Goal: Information Seeking & Learning: Learn about a topic

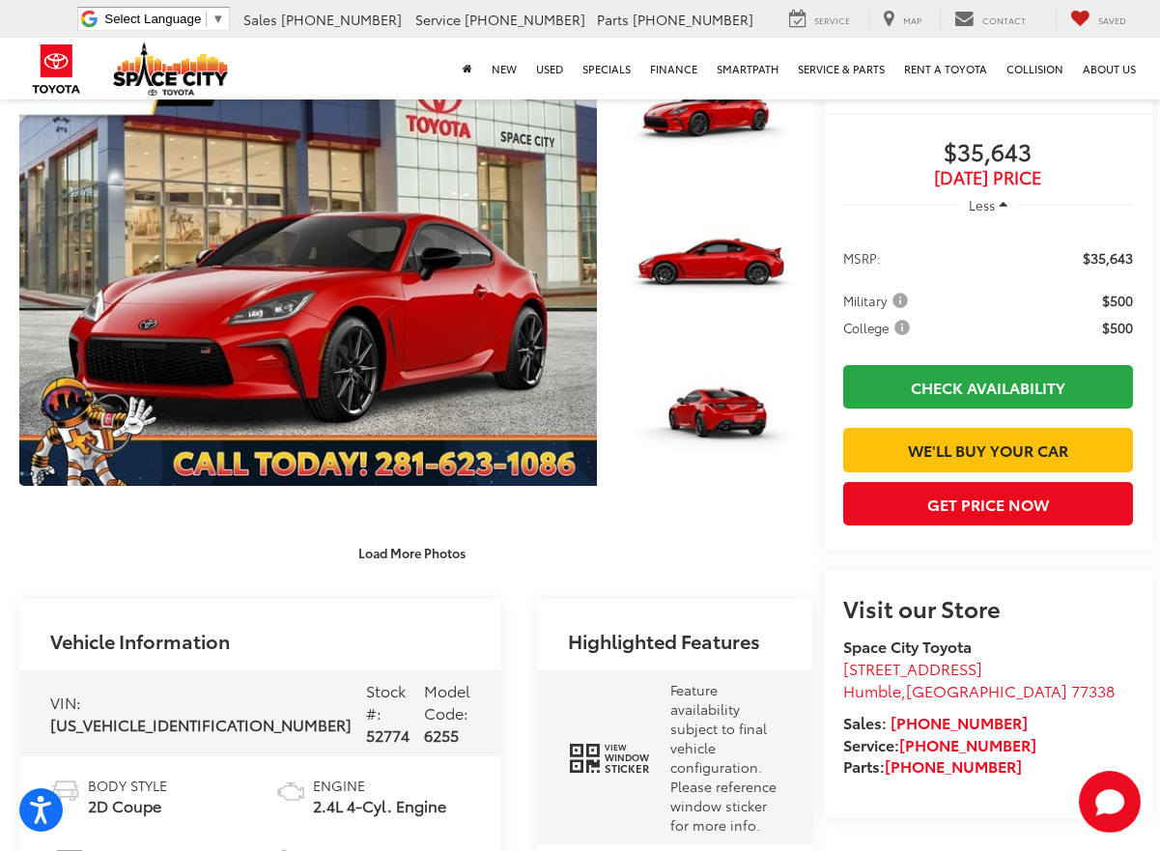
scroll to position [290, 0]
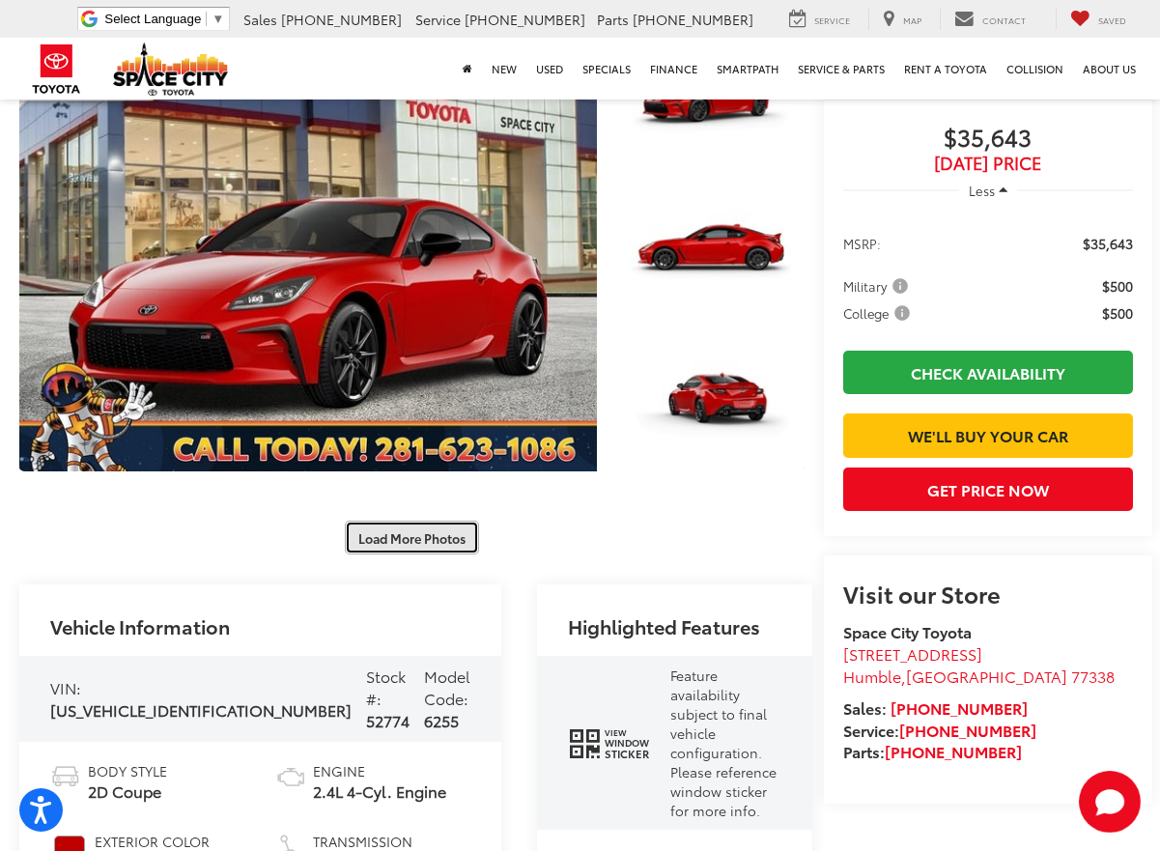
click at [362, 520] on button "Load More Photos" at bounding box center [412, 537] width 134 height 34
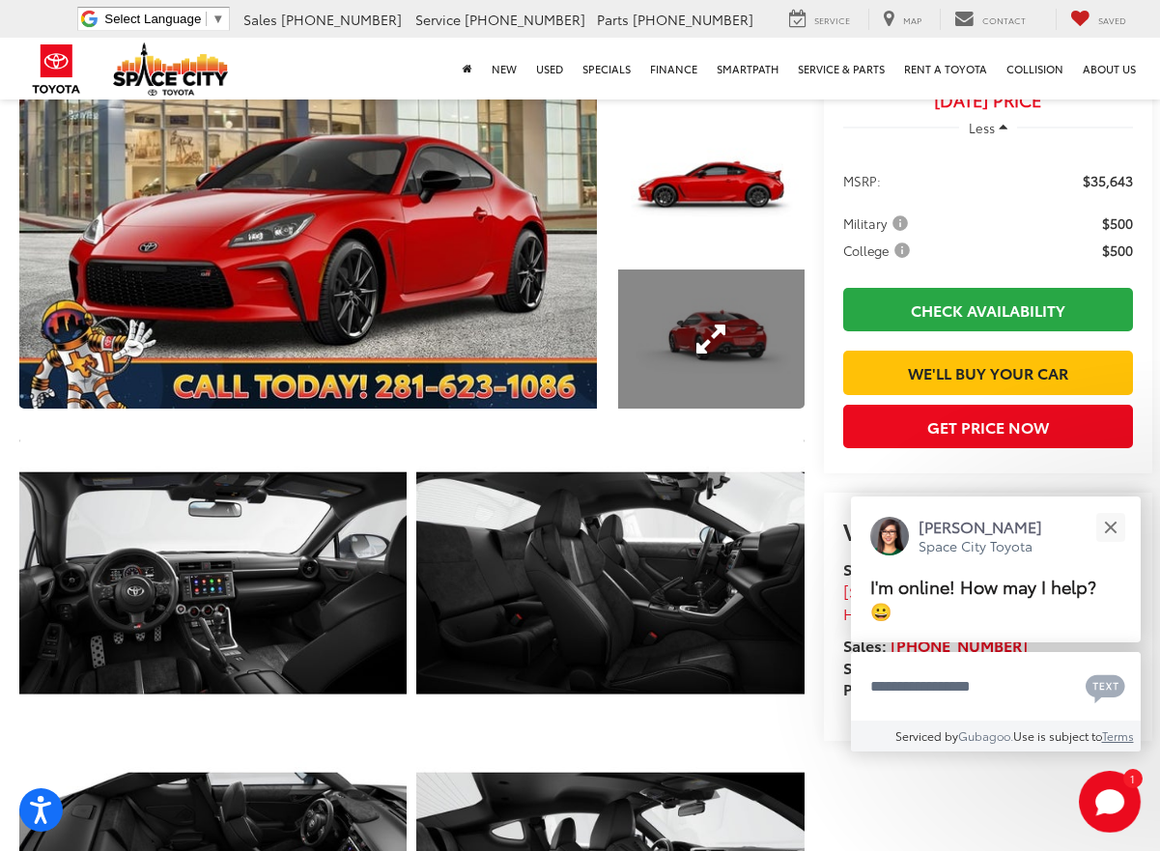
scroll to position [483, 0]
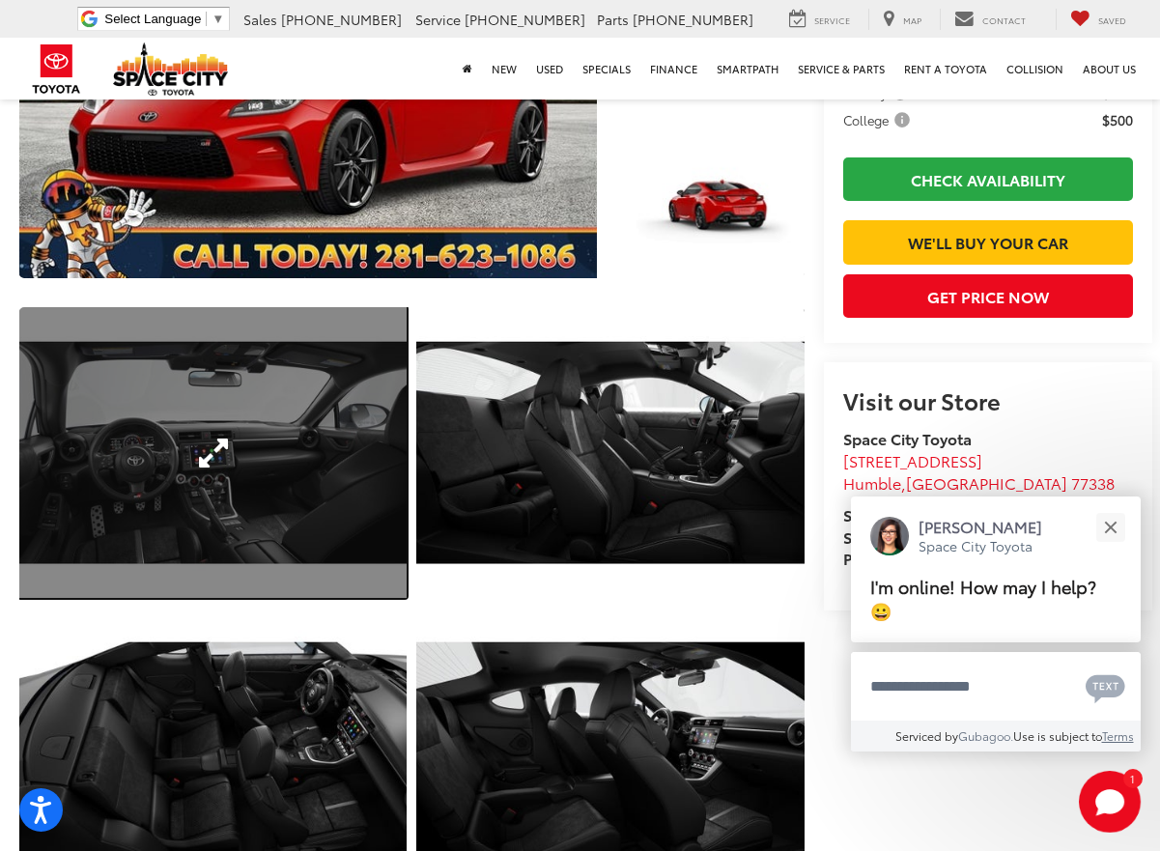
click at [200, 404] on link "Expand Photo 4" at bounding box center [212, 452] width 387 height 291
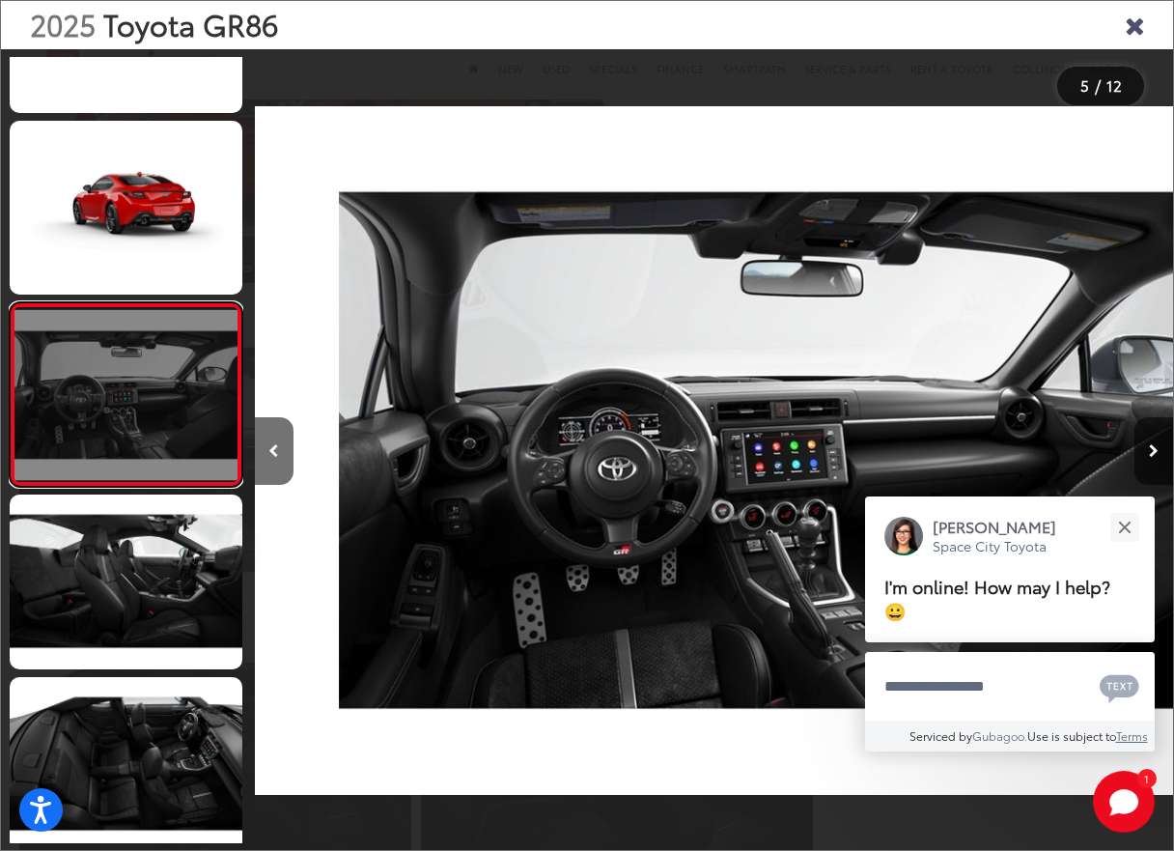
scroll to position [0, 3674]
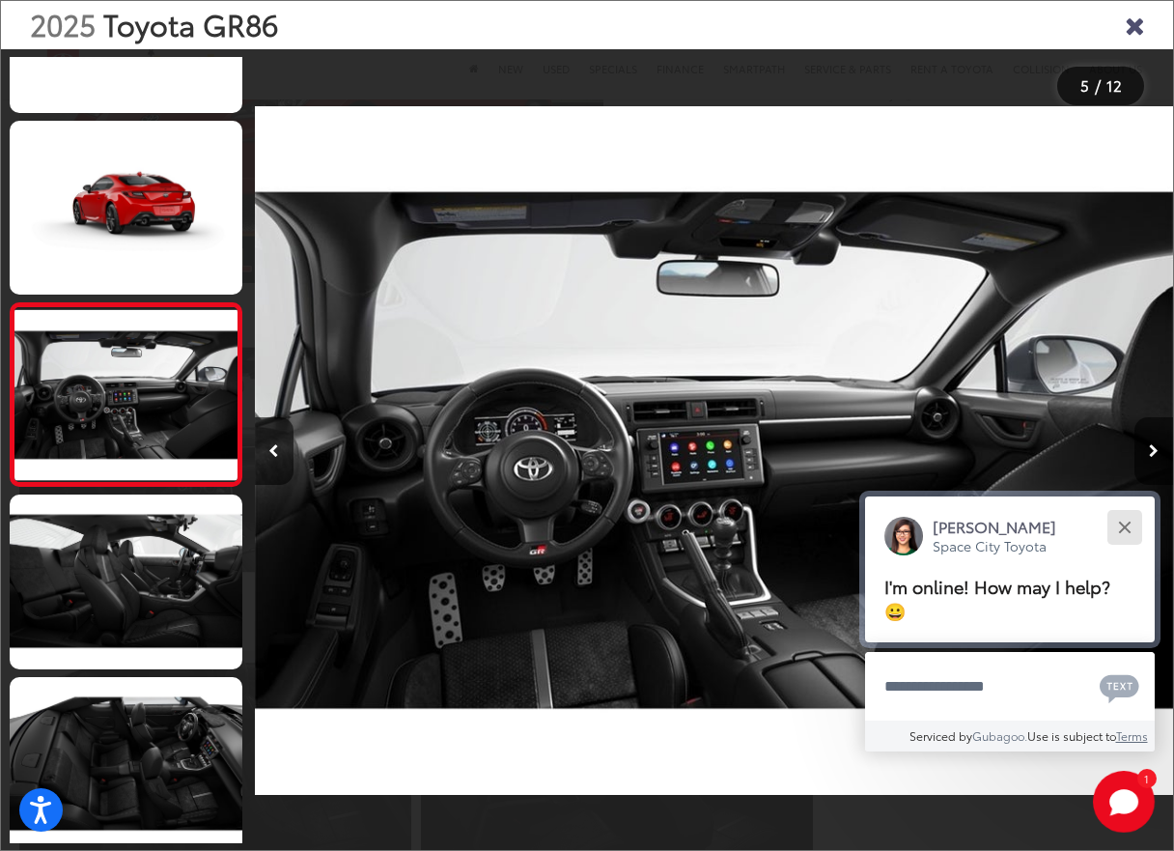
click at [1122, 523] on div "Close" at bounding box center [1124, 526] width 13 height 13
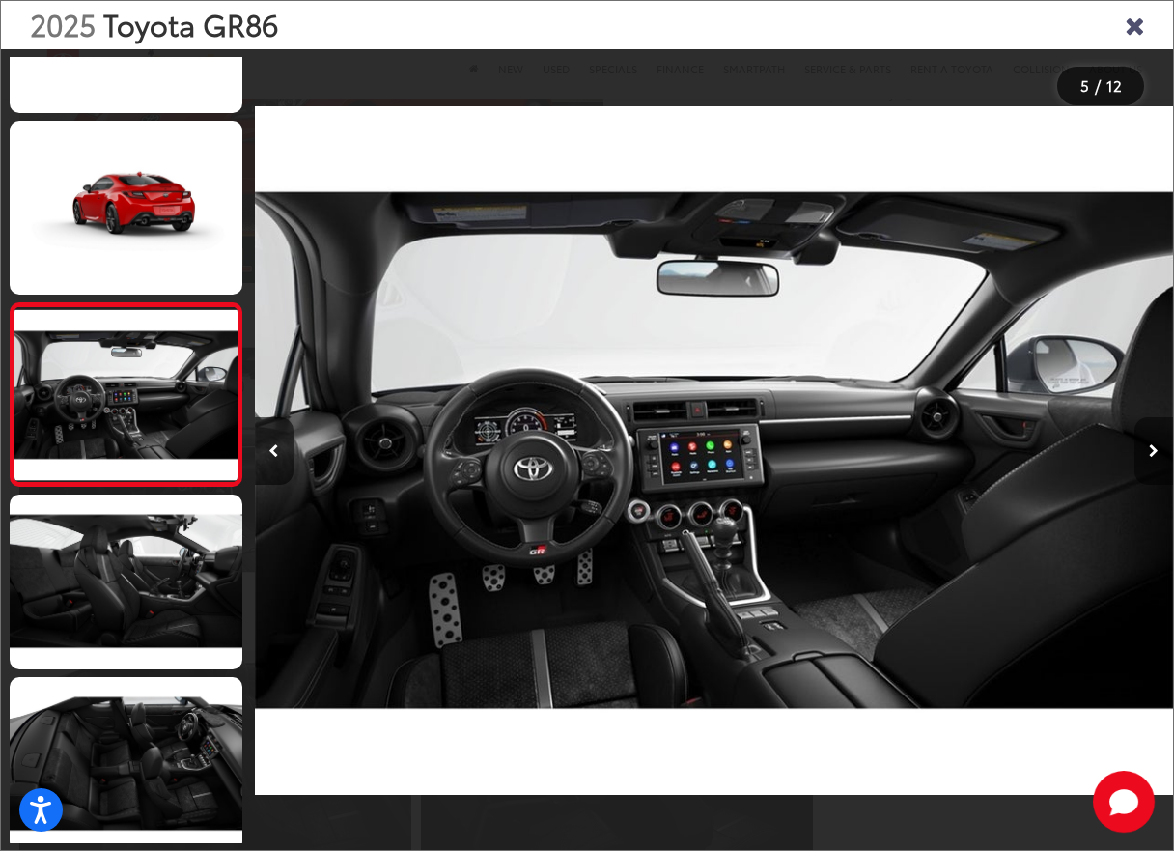
click at [1152, 448] on icon "Next image" at bounding box center [1154, 451] width 10 height 14
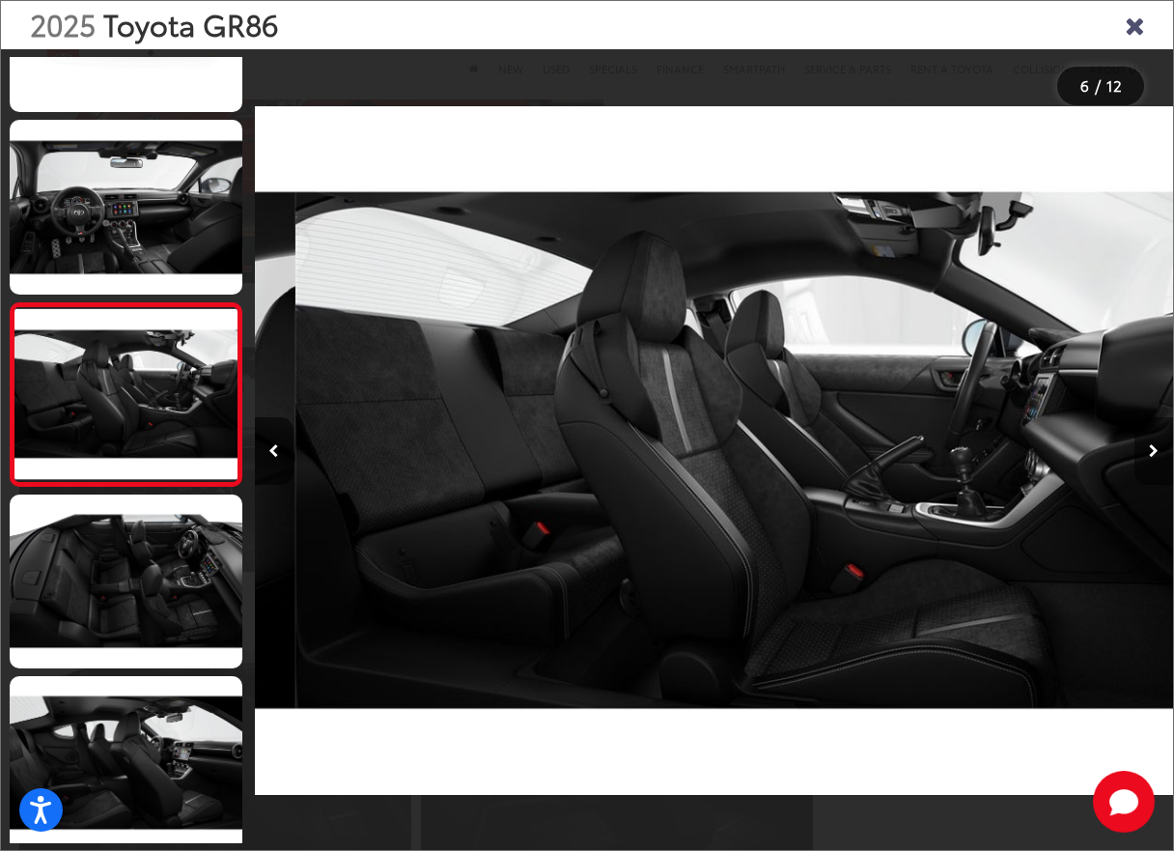
scroll to position [0, 4592]
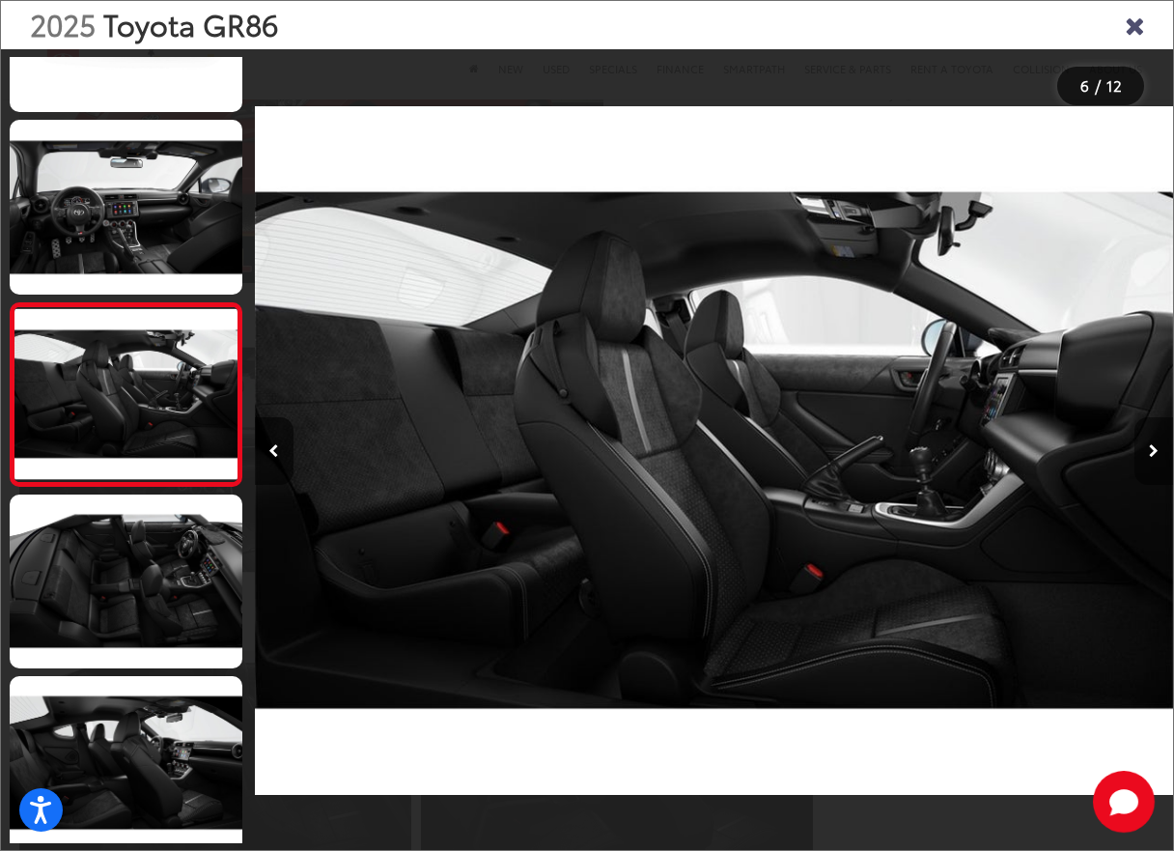
click at [1150, 450] on icon "Next image" at bounding box center [1154, 451] width 10 height 14
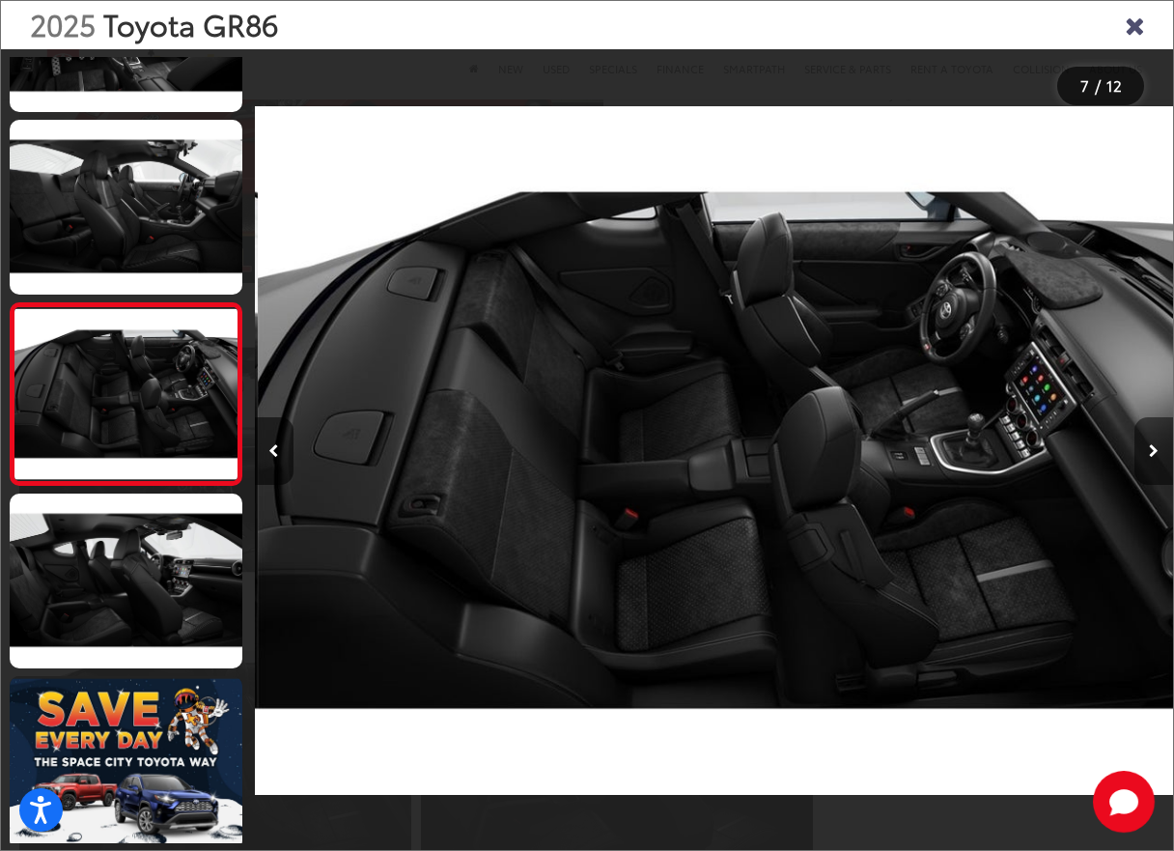
scroll to position [0, 5511]
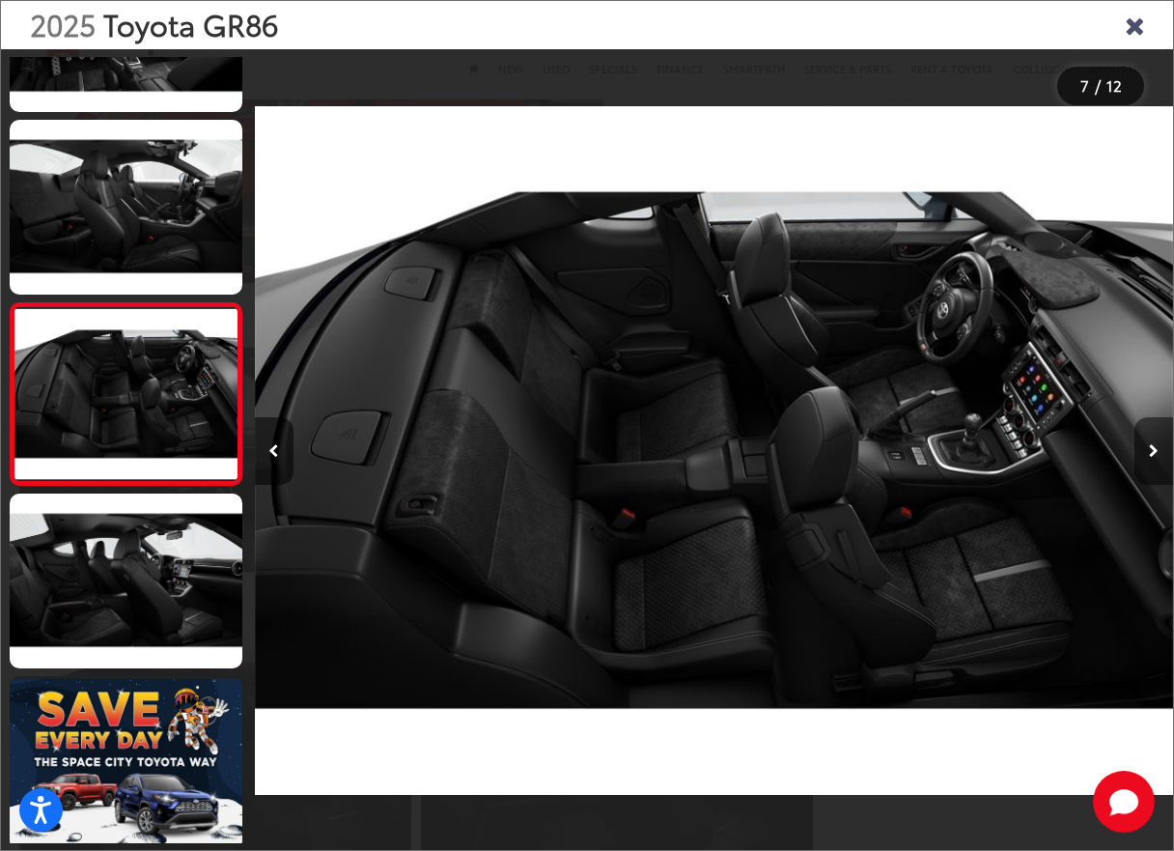
click at [1150, 450] on icon "Next image" at bounding box center [1154, 451] width 10 height 14
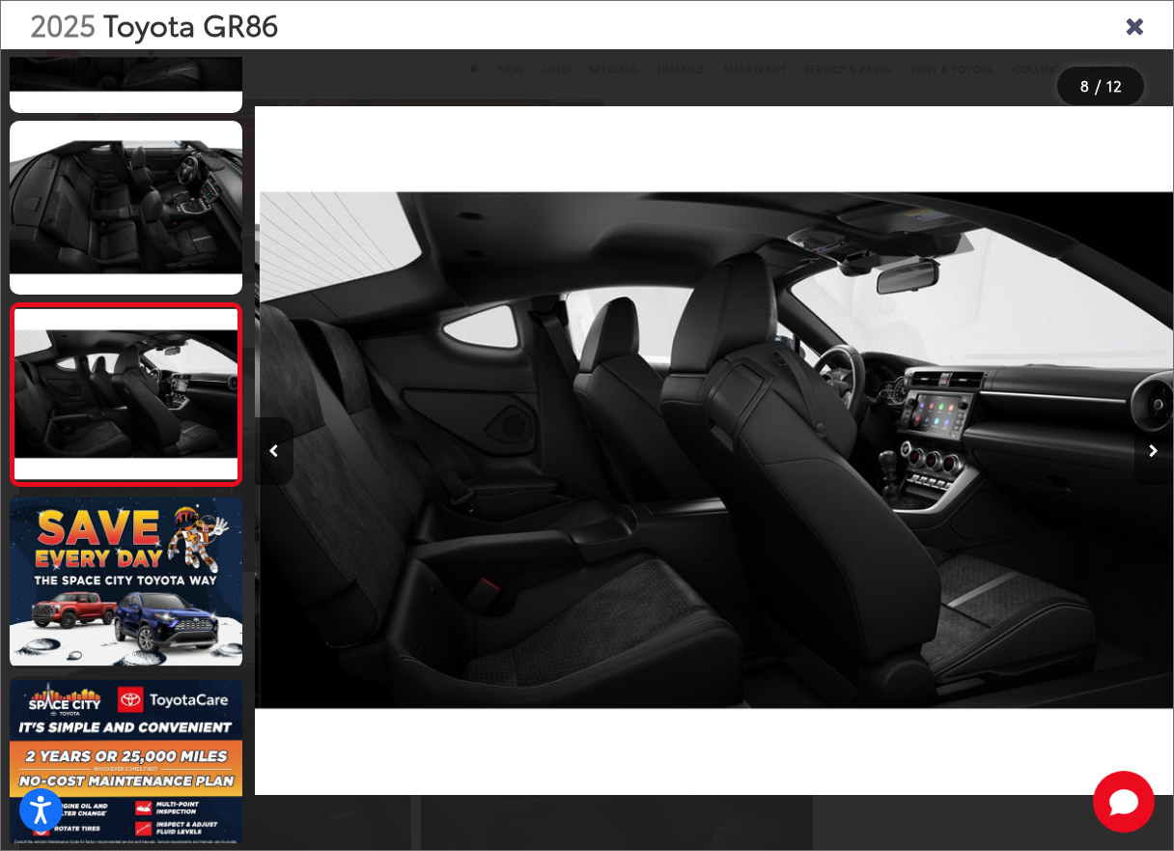
scroll to position [0, 6429]
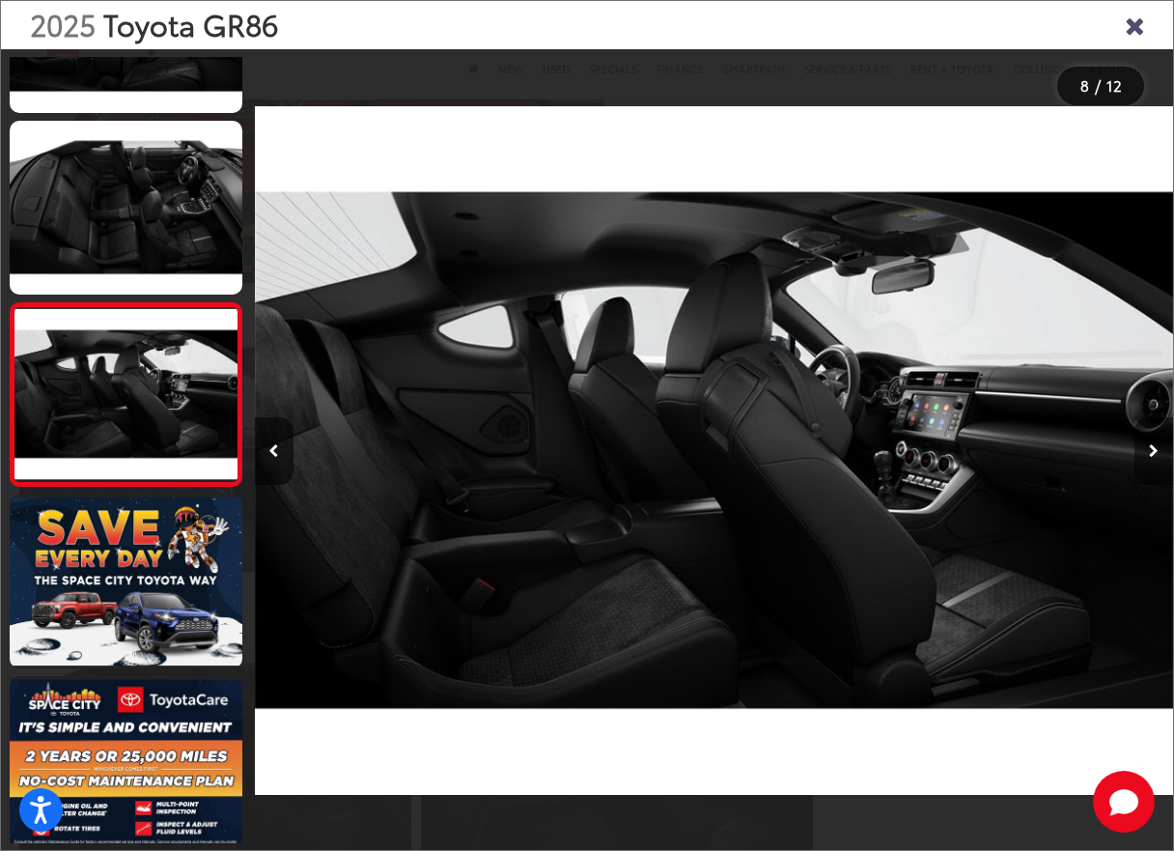
click at [1149, 450] on icon "Next image" at bounding box center [1154, 451] width 10 height 14
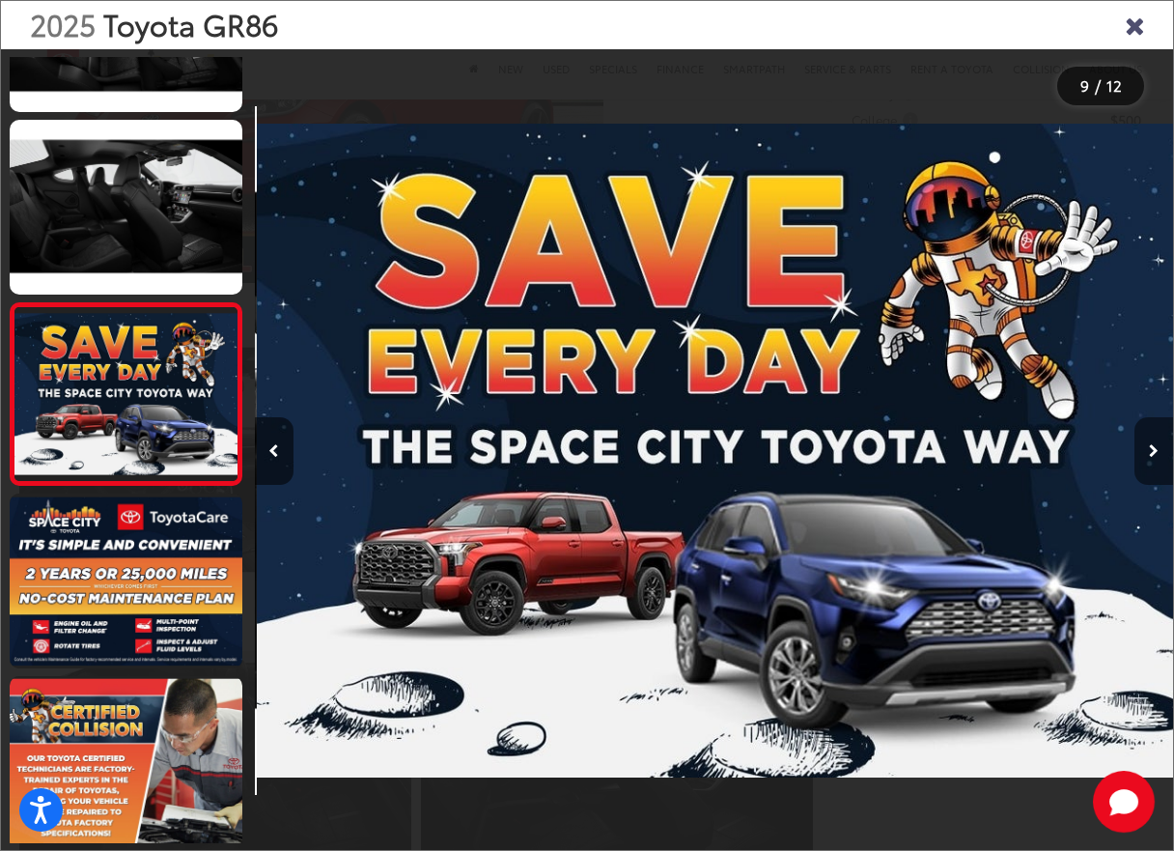
scroll to position [0, 7348]
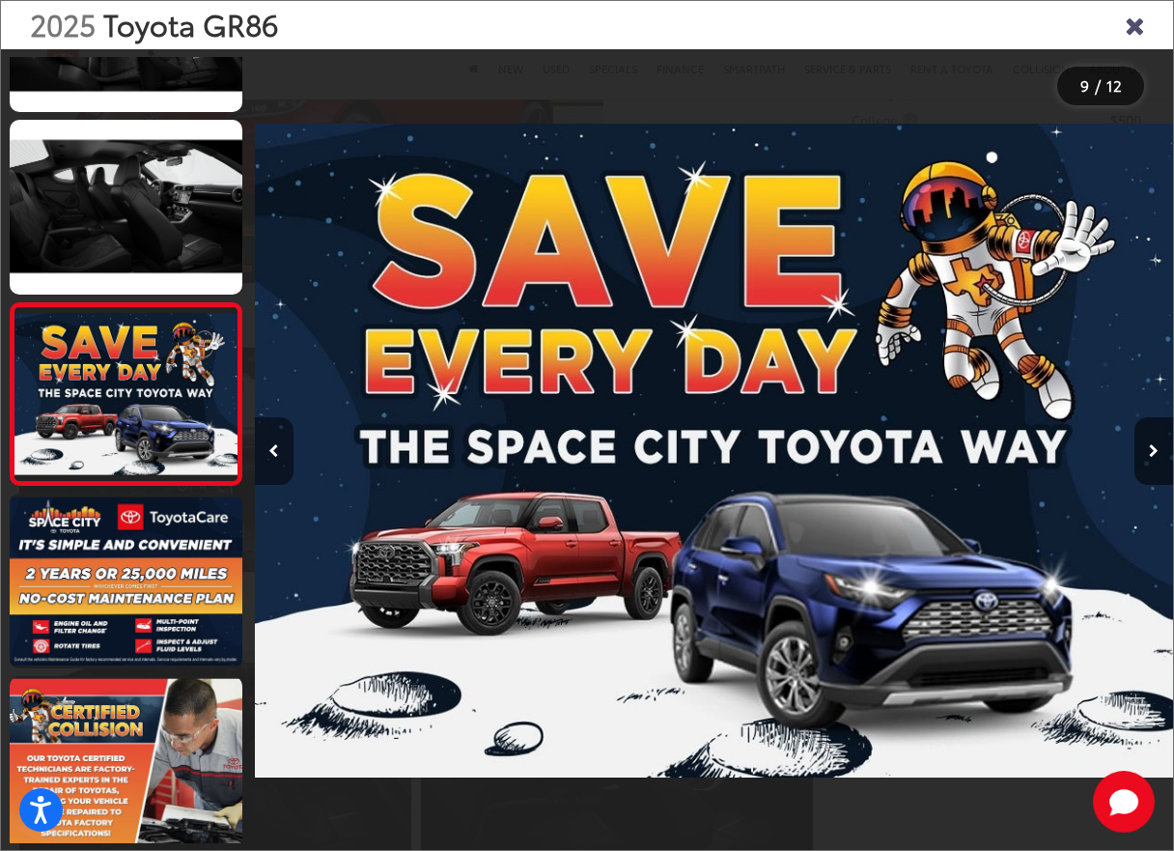
click at [275, 445] on icon "Previous image" at bounding box center [273, 451] width 11 height 14
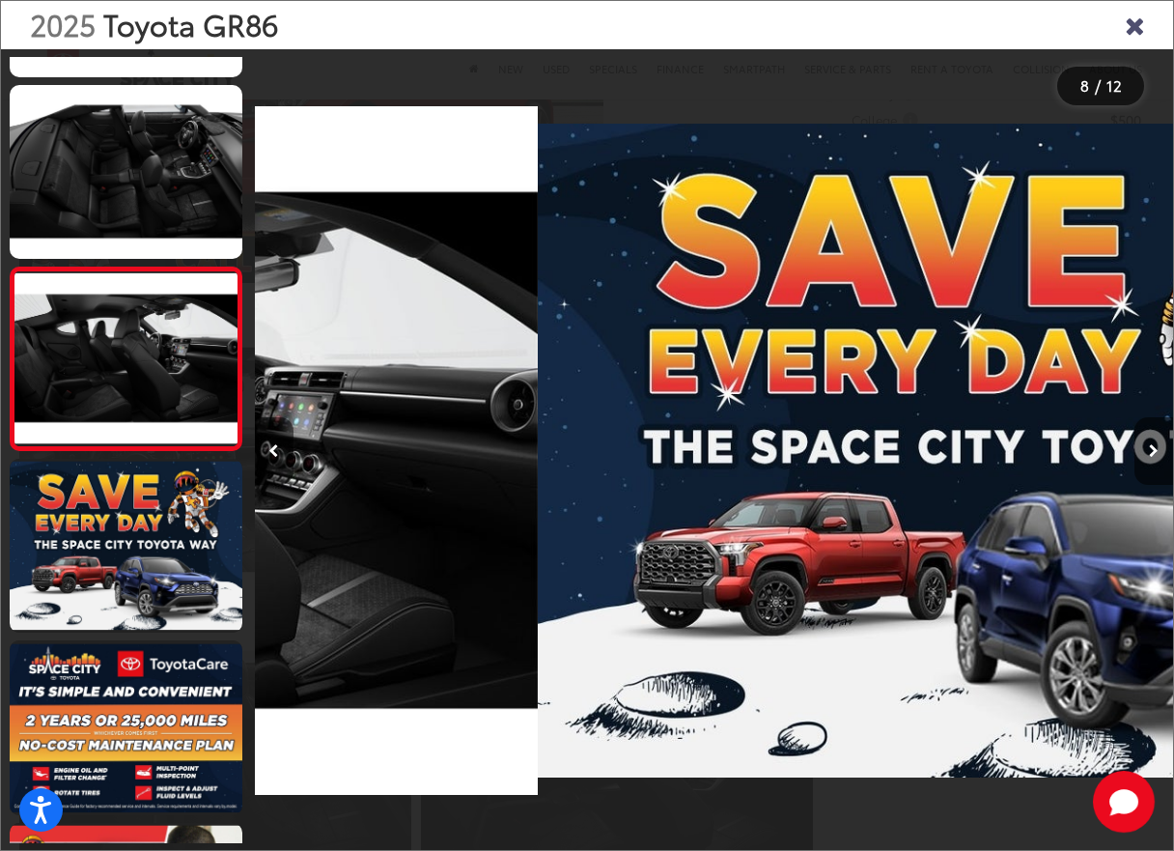
scroll to position [1030, 0]
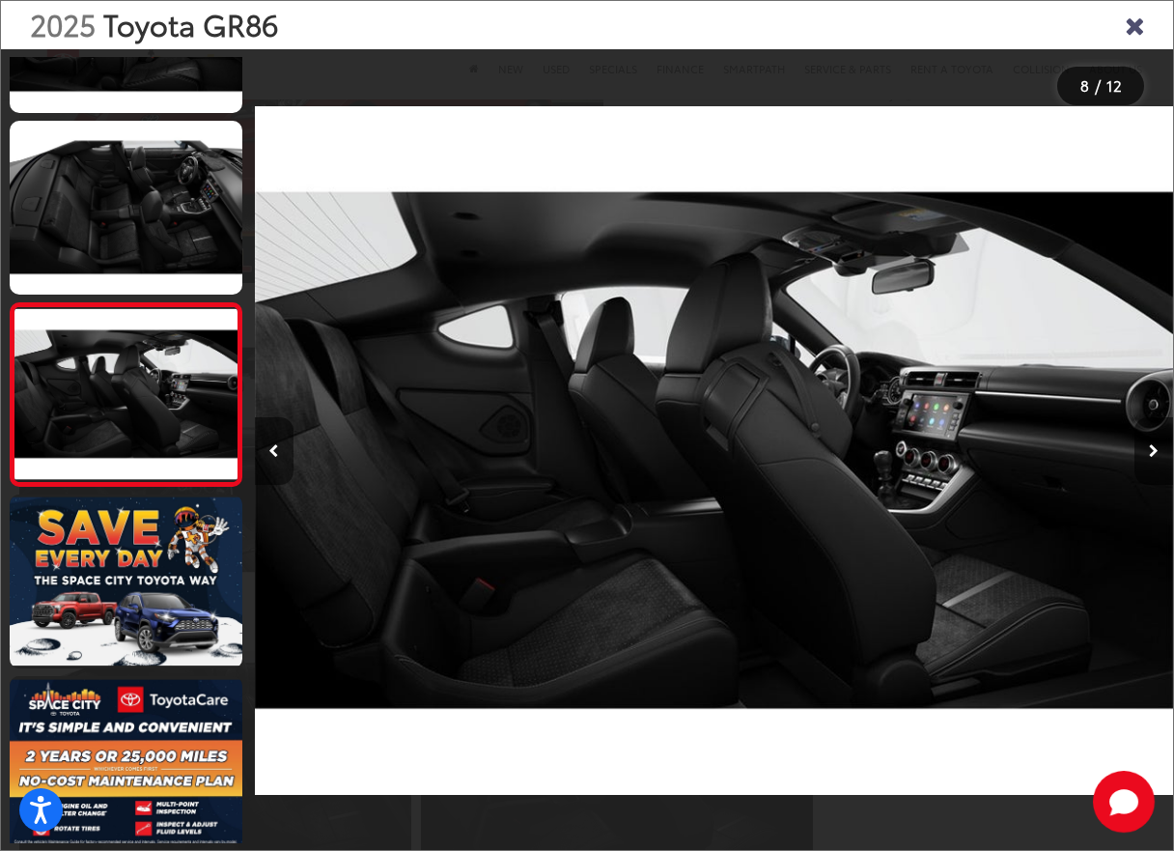
click at [267, 438] on button "Previous image" at bounding box center [274, 451] width 39 height 68
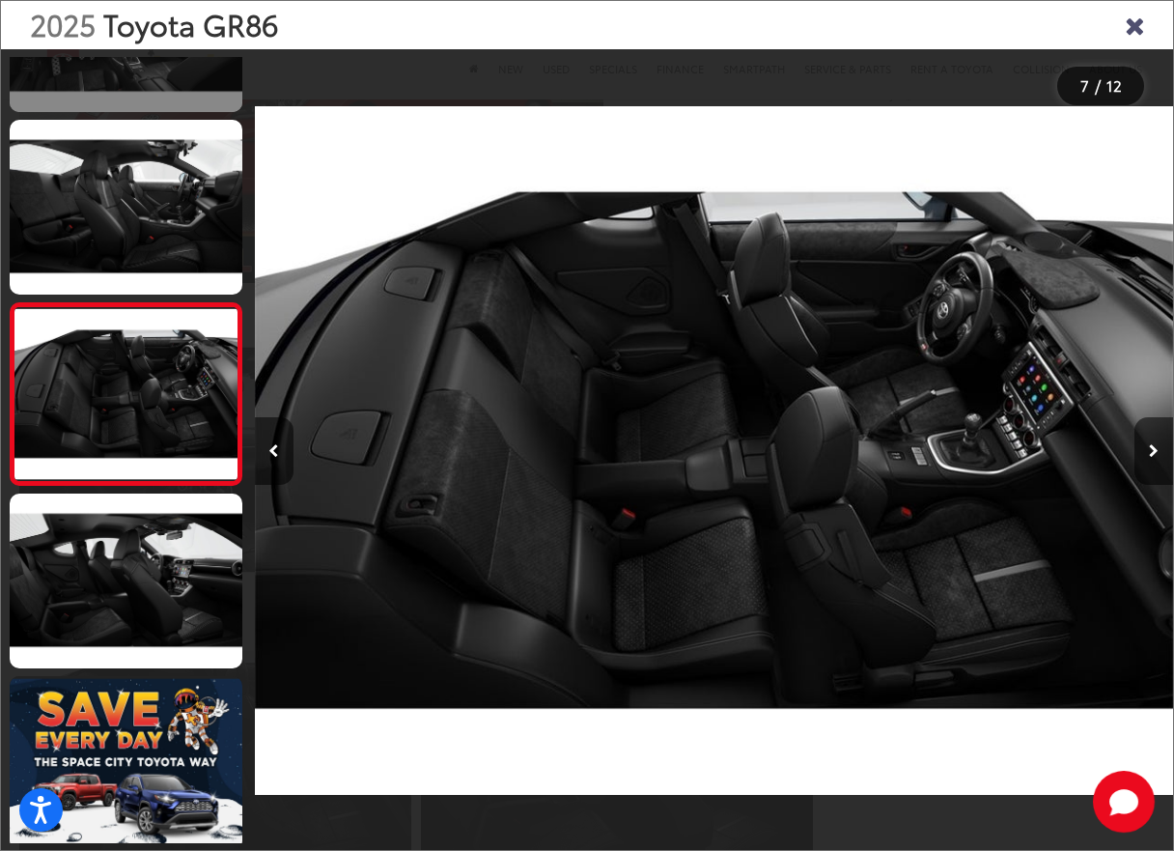
scroll to position [366, 0]
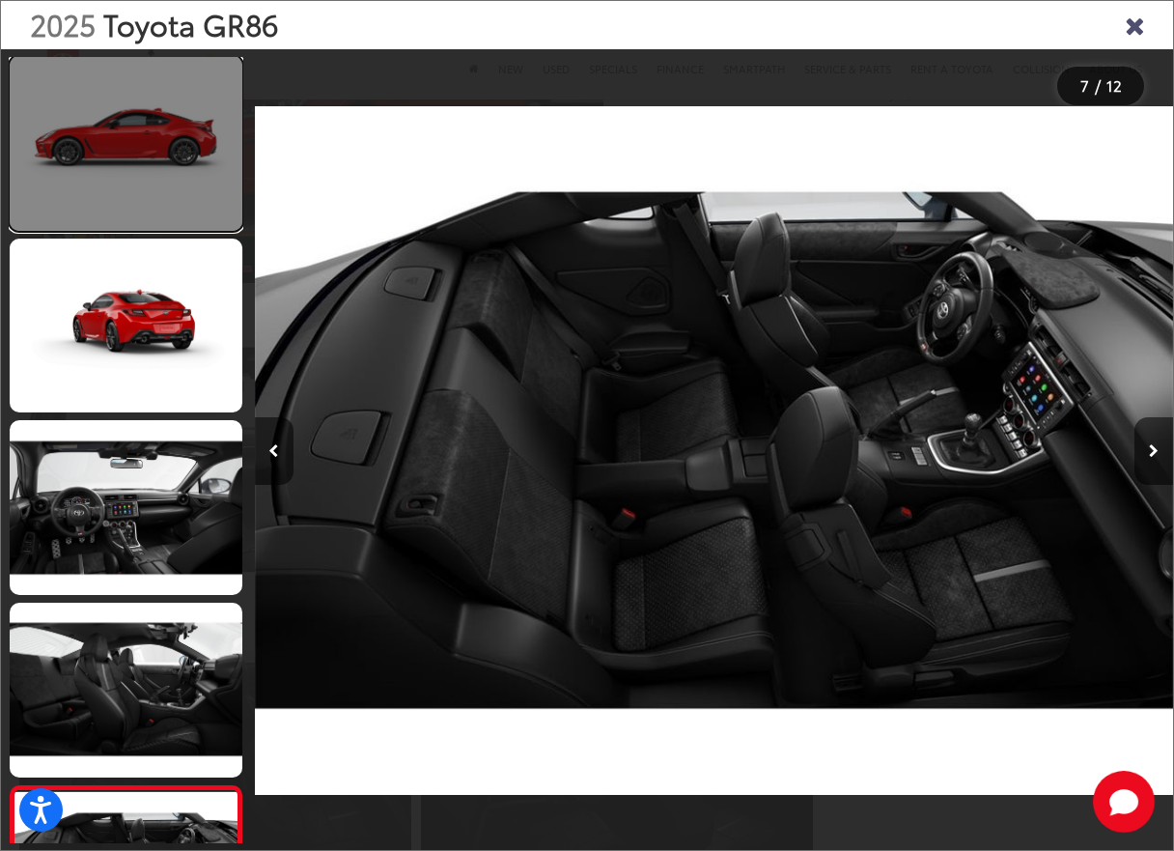
click at [208, 178] on link at bounding box center [126, 143] width 233 height 175
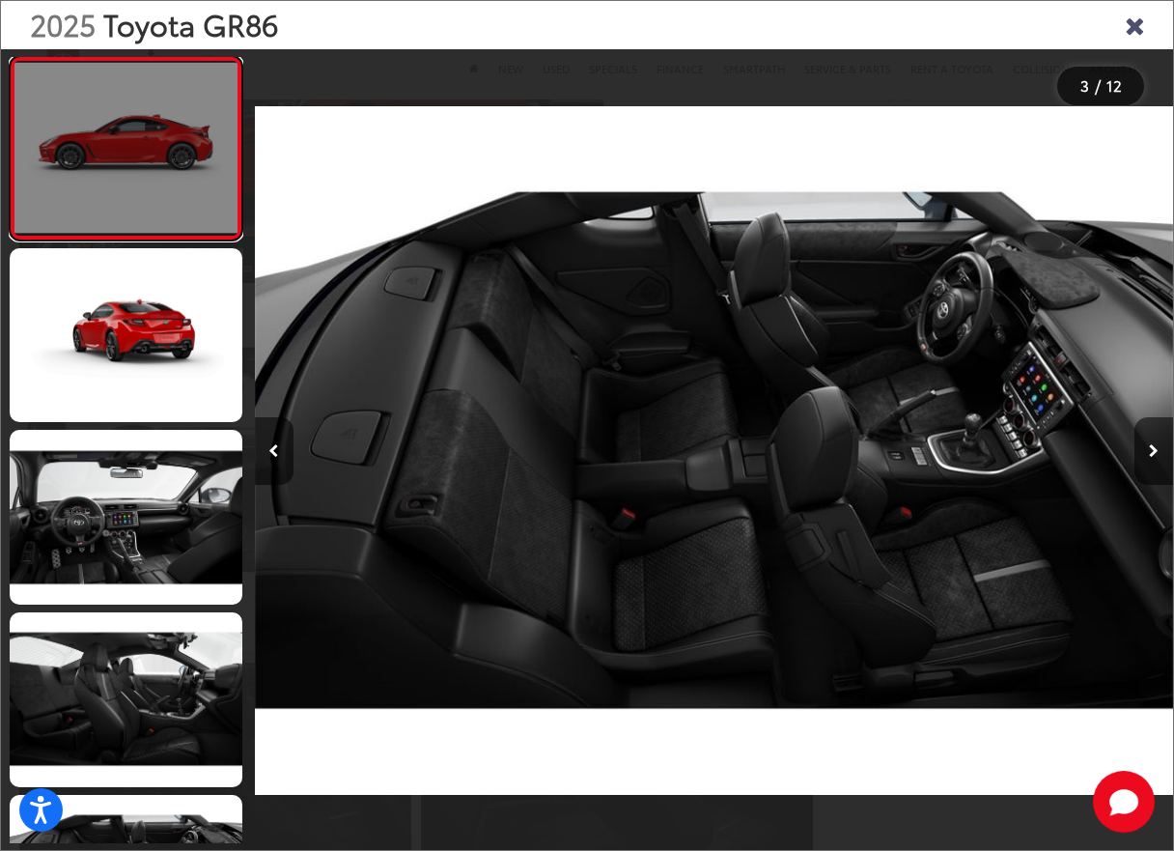
scroll to position [0, 0]
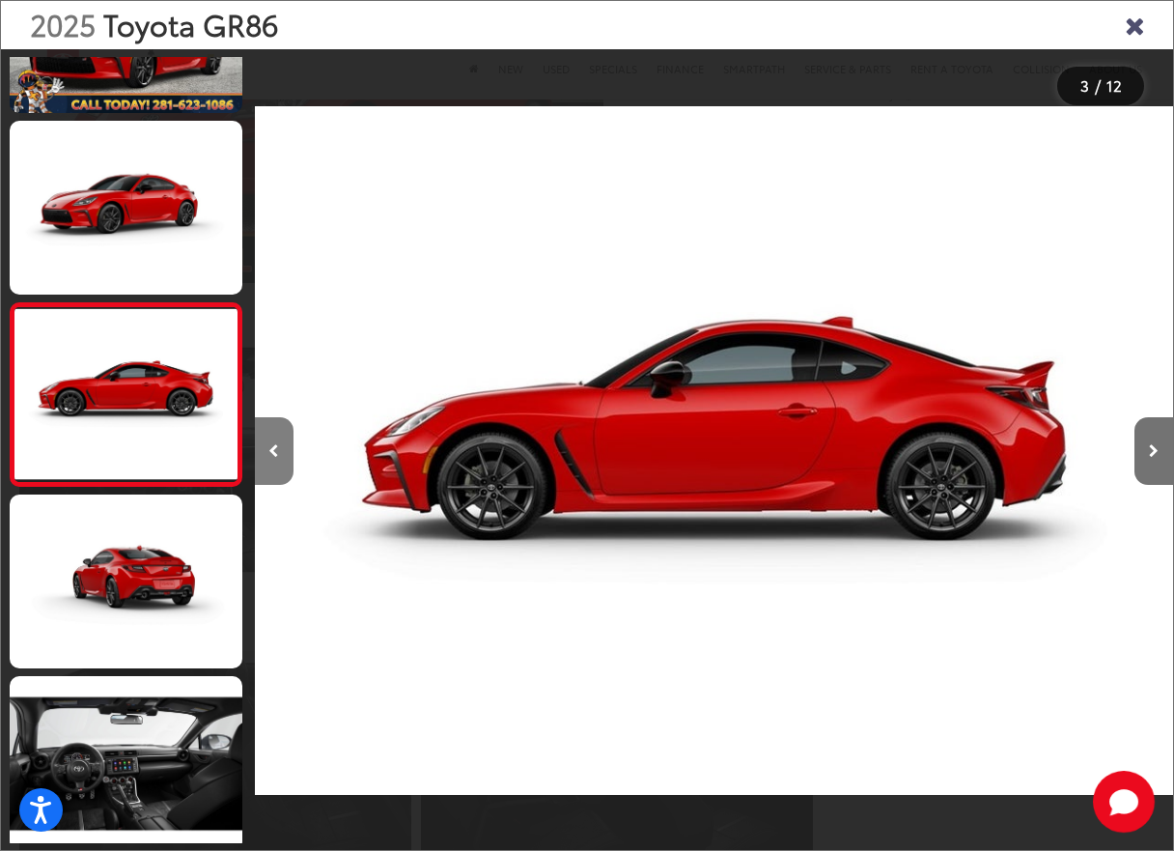
click at [268, 444] on icon "Previous image" at bounding box center [273, 451] width 11 height 14
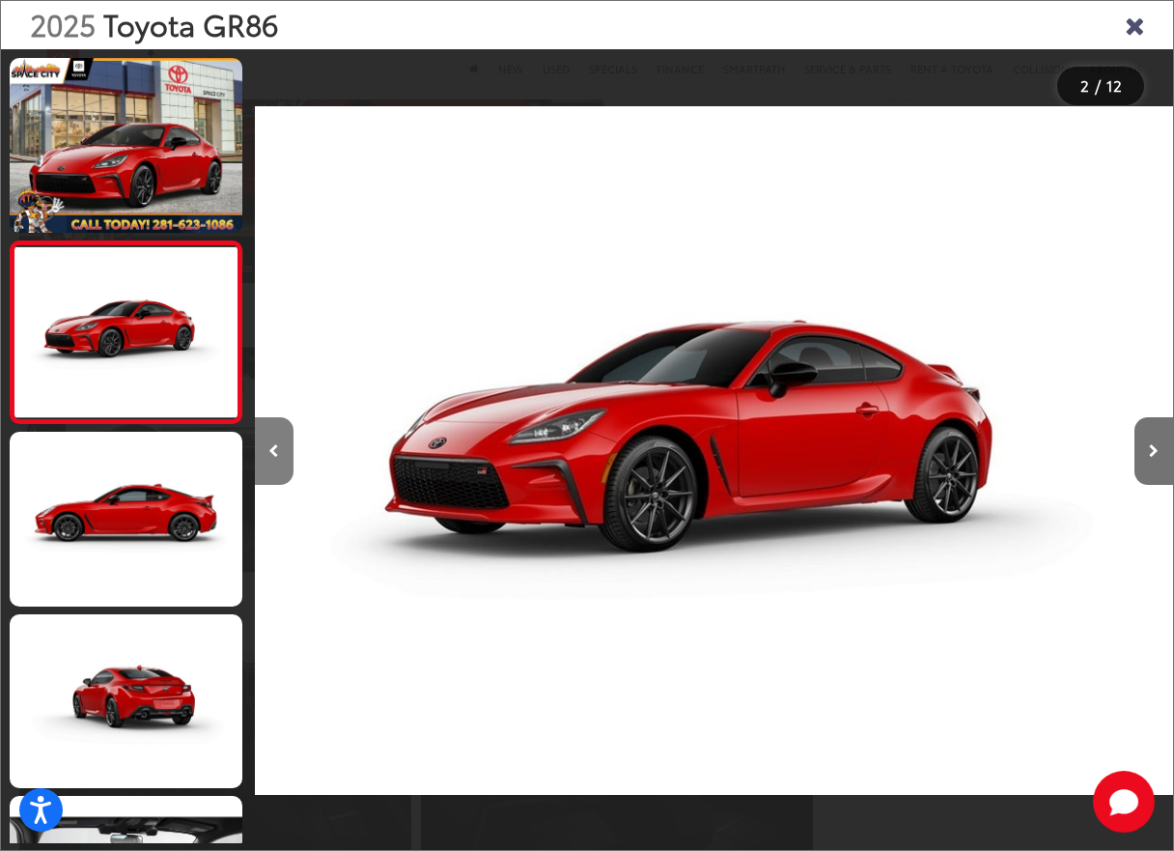
click at [271, 440] on button "Previous image" at bounding box center [274, 451] width 39 height 68
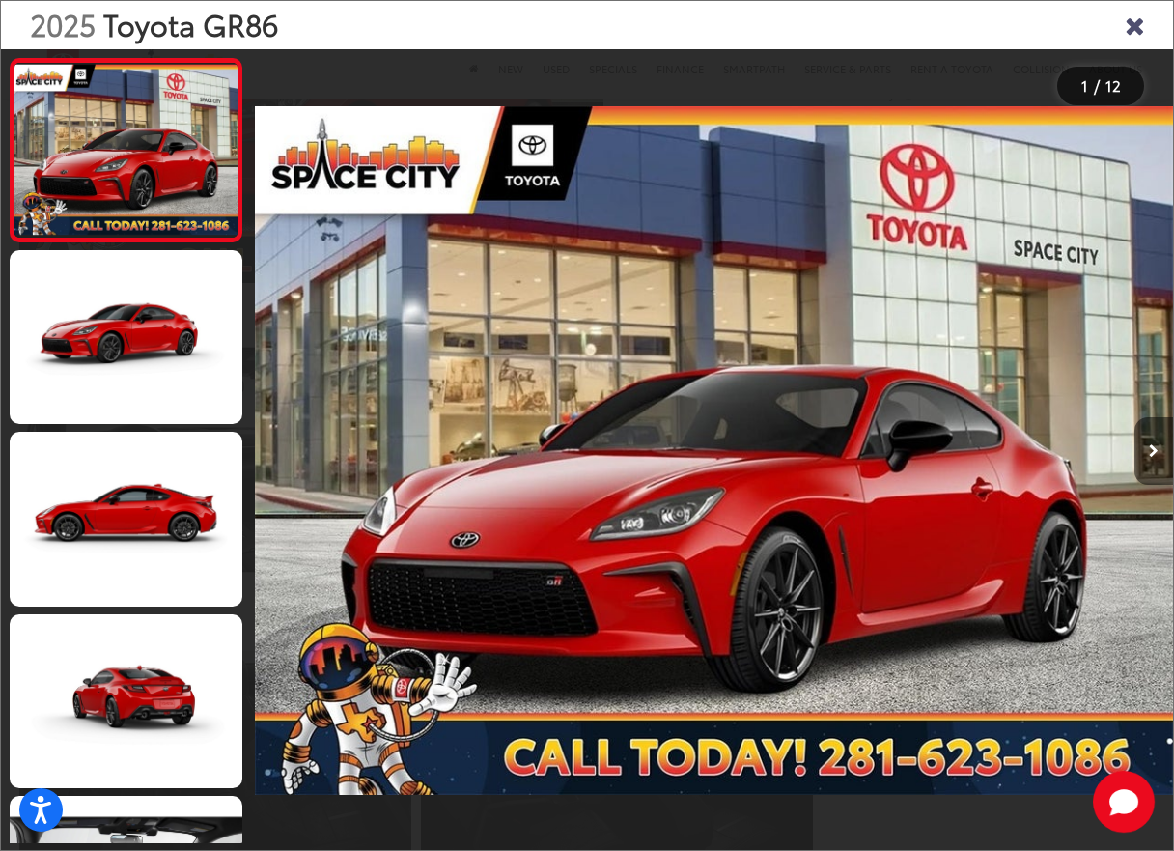
click at [1159, 450] on button "Next image" at bounding box center [1154, 451] width 39 height 68
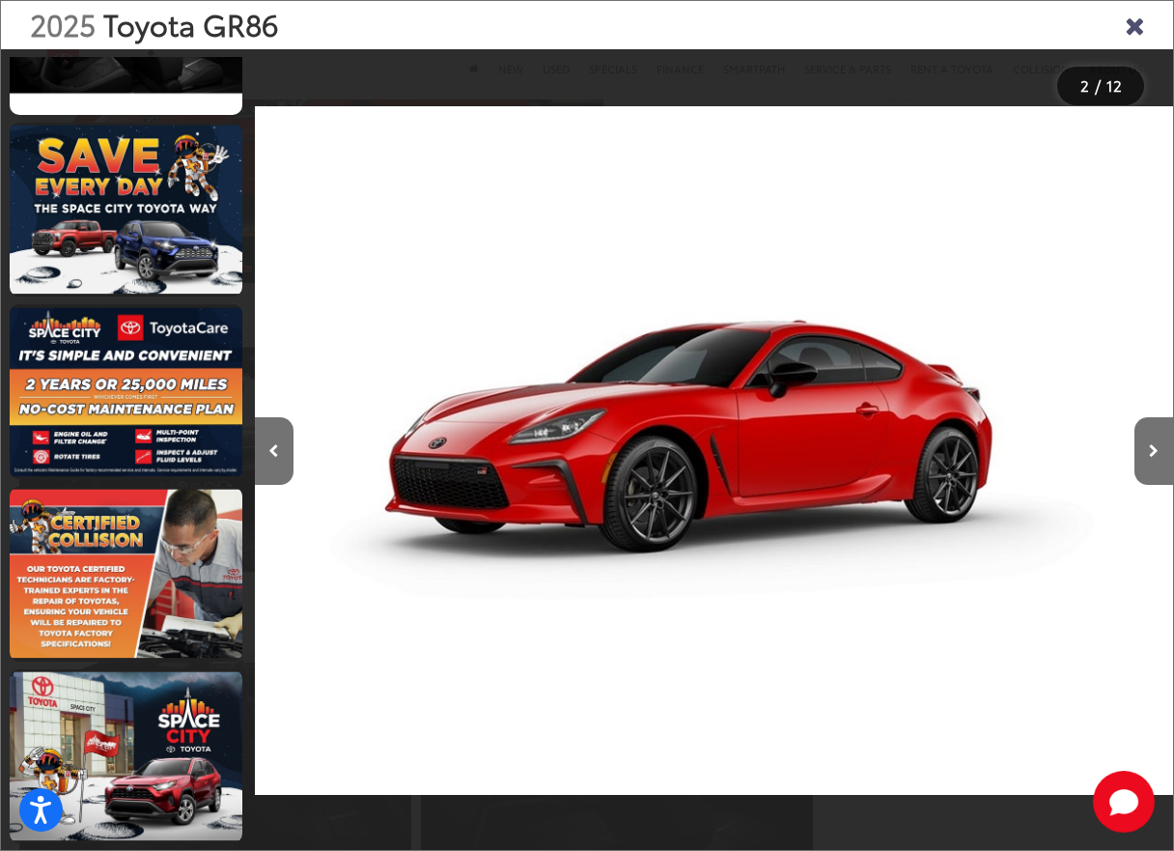
click at [1135, 25] on icon "Close gallery" at bounding box center [1134, 24] width 19 height 25
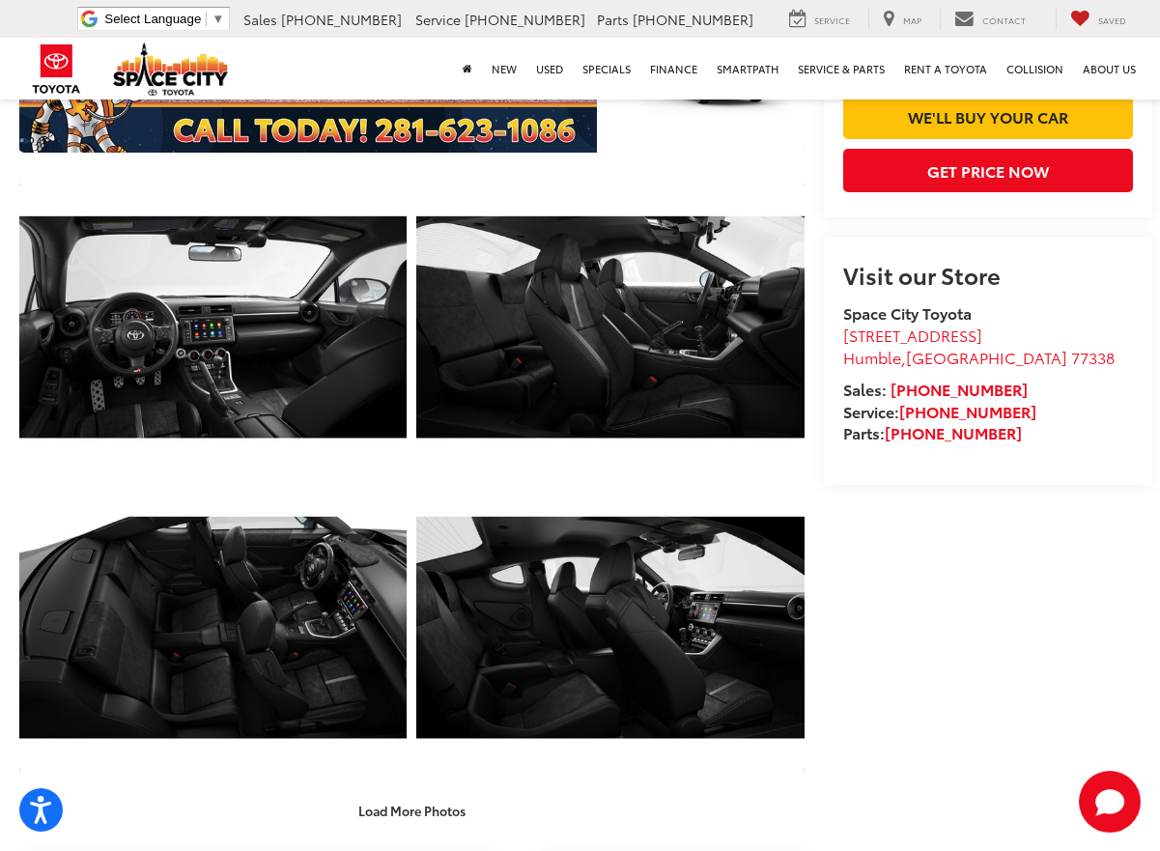
scroll to position [603, 0]
